Goal: Complete application form

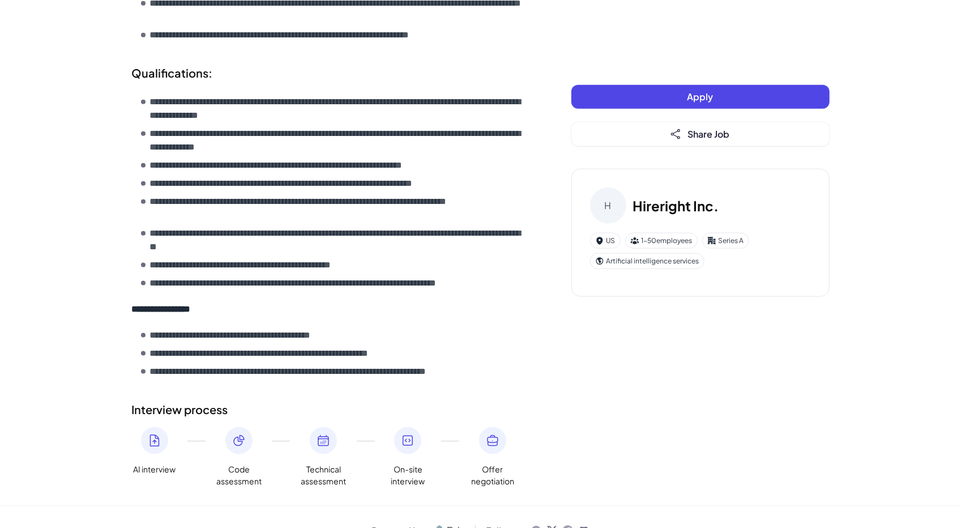
scroll to position [845, 0]
click at [623, 86] on button "Apply" at bounding box center [700, 97] width 258 height 24
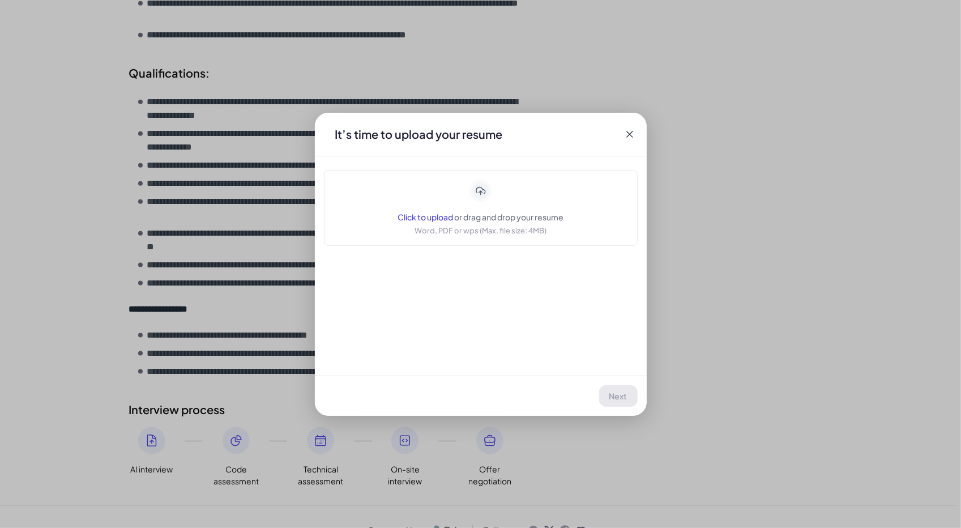
click at [626, 131] on icon at bounding box center [629, 134] width 11 height 11
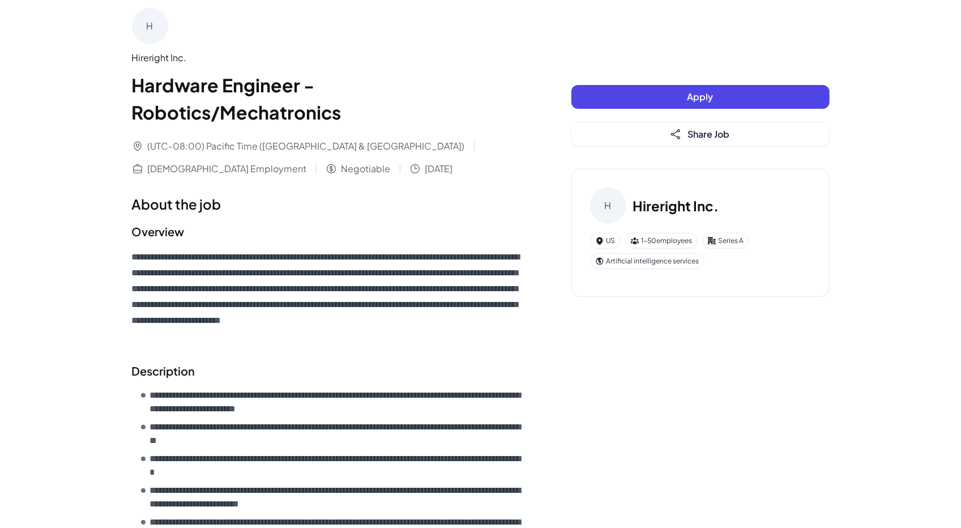
scroll to position [0, 0]
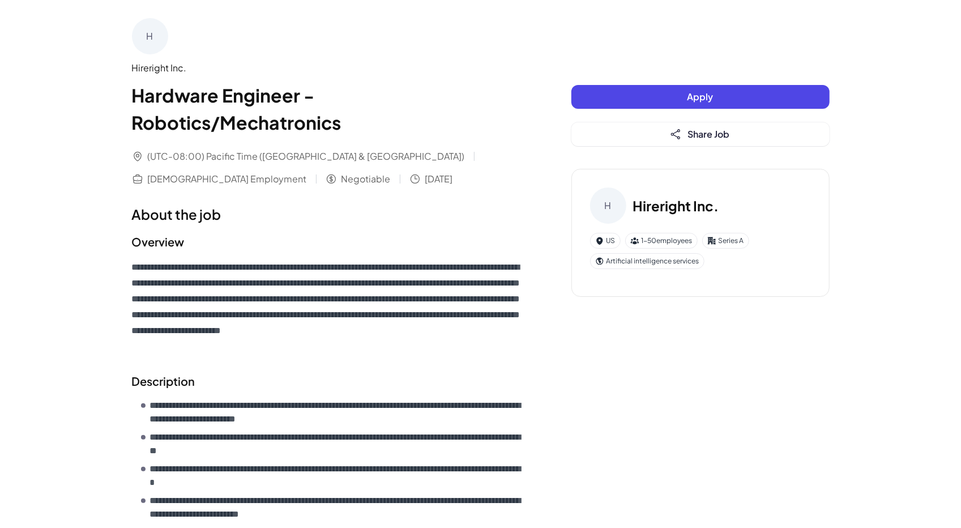
click at [625, 98] on button "Apply" at bounding box center [700, 97] width 258 height 24
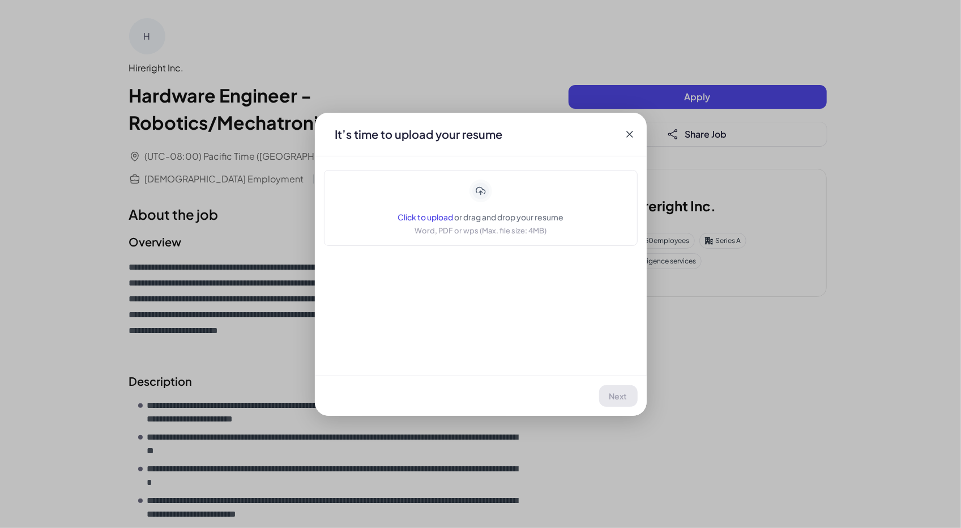
click at [430, 219] on span "Click to upload" at bounding box center [424, 217] width 55 height 10
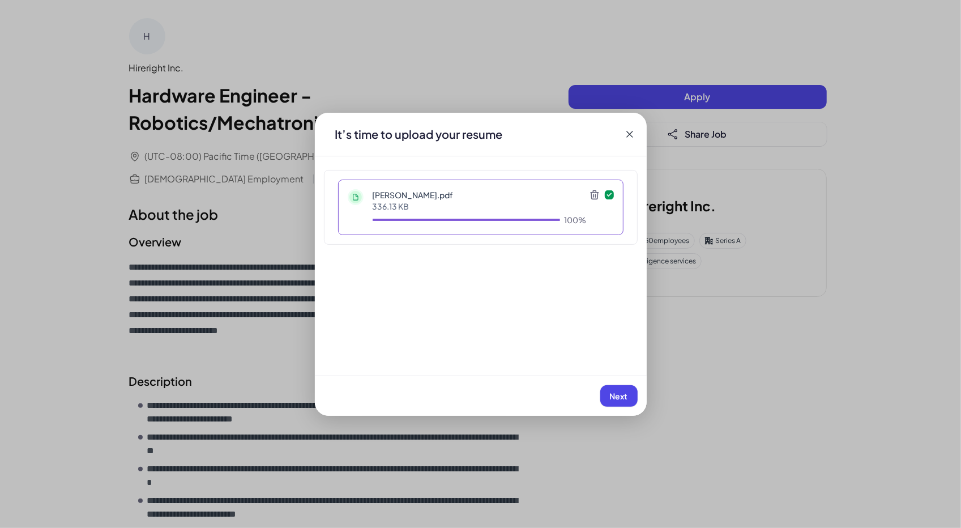
click at [612, 395] on span "Next" at bounding box center [619, 396] width 18 height 10
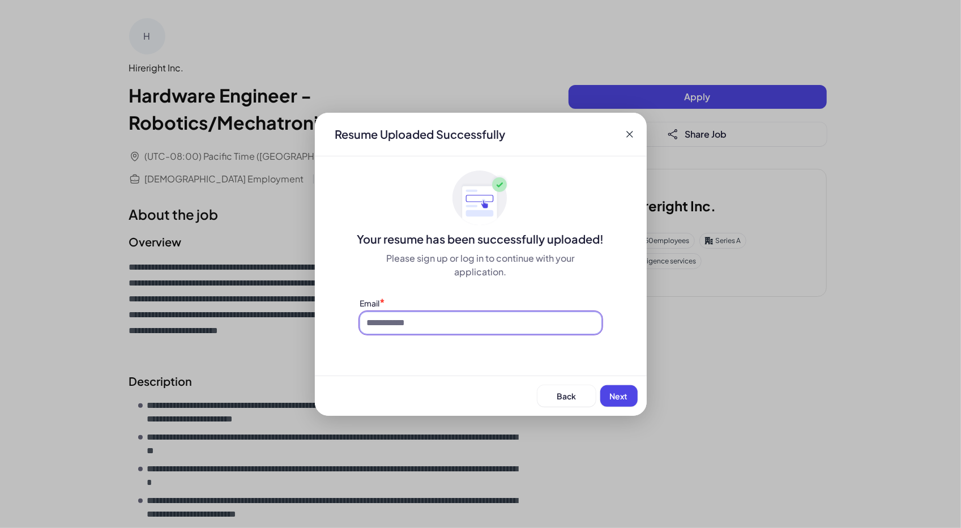
click at [470, 328] on input at bounding box center [480, 323] width 241 height 22
type input "**********"
click at [614, 396] on span "Next" at bounding box center [619, 396] width 18 height 10
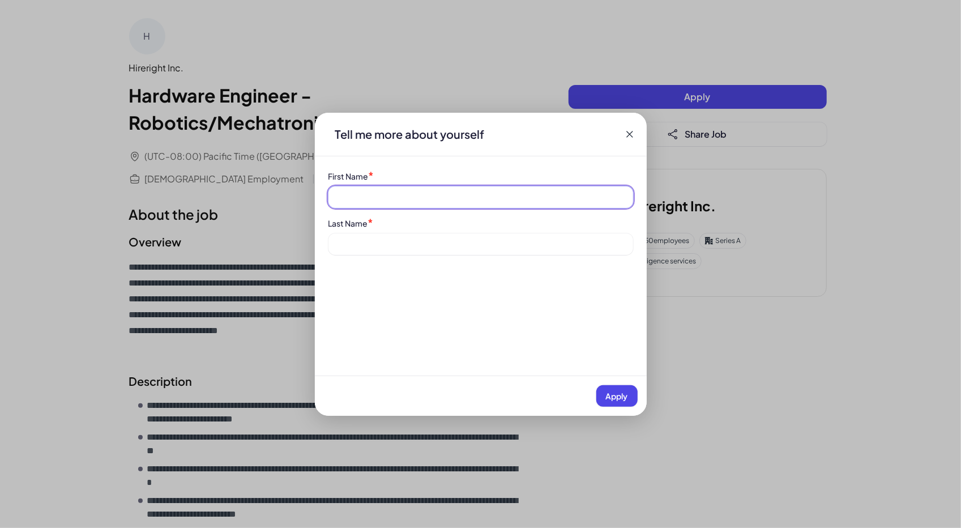
click at [462, 194] on input at bounding box center [480, 197] width 305 height 22
type input "********"
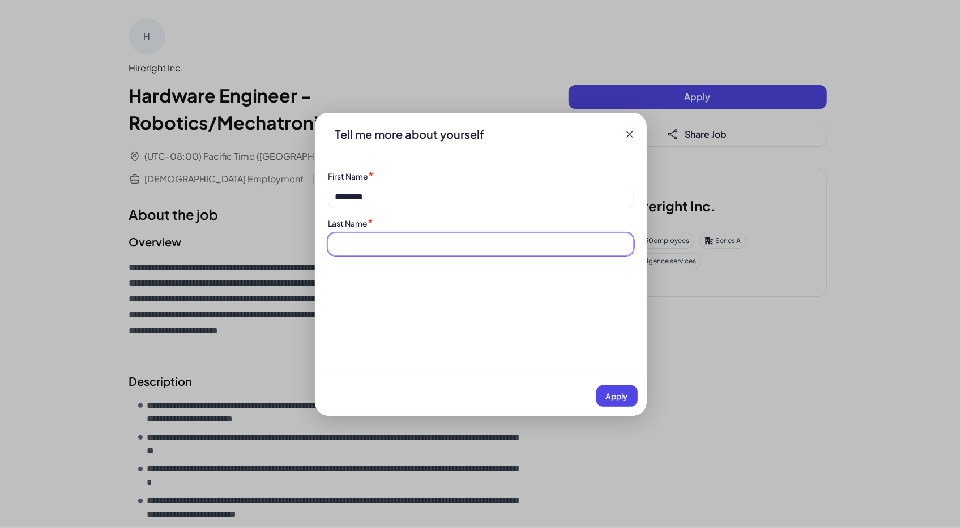
click at [388, 247] on input at bounding box center [480, 244] width 305 height 22
type input "*****"
click at [608, 393] on span "Apply" at bounding box center [617, 396] width 22 height 10
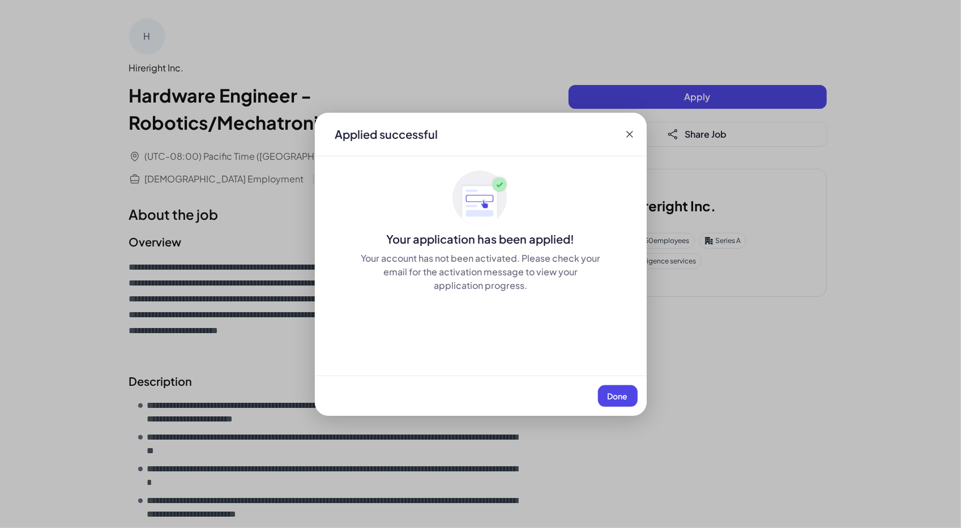
click at [620, 397] on span "Done" at bounding box center [618, 396] width 20 height 10
